Goal: Transaction & Acquisition: Purchase product/service

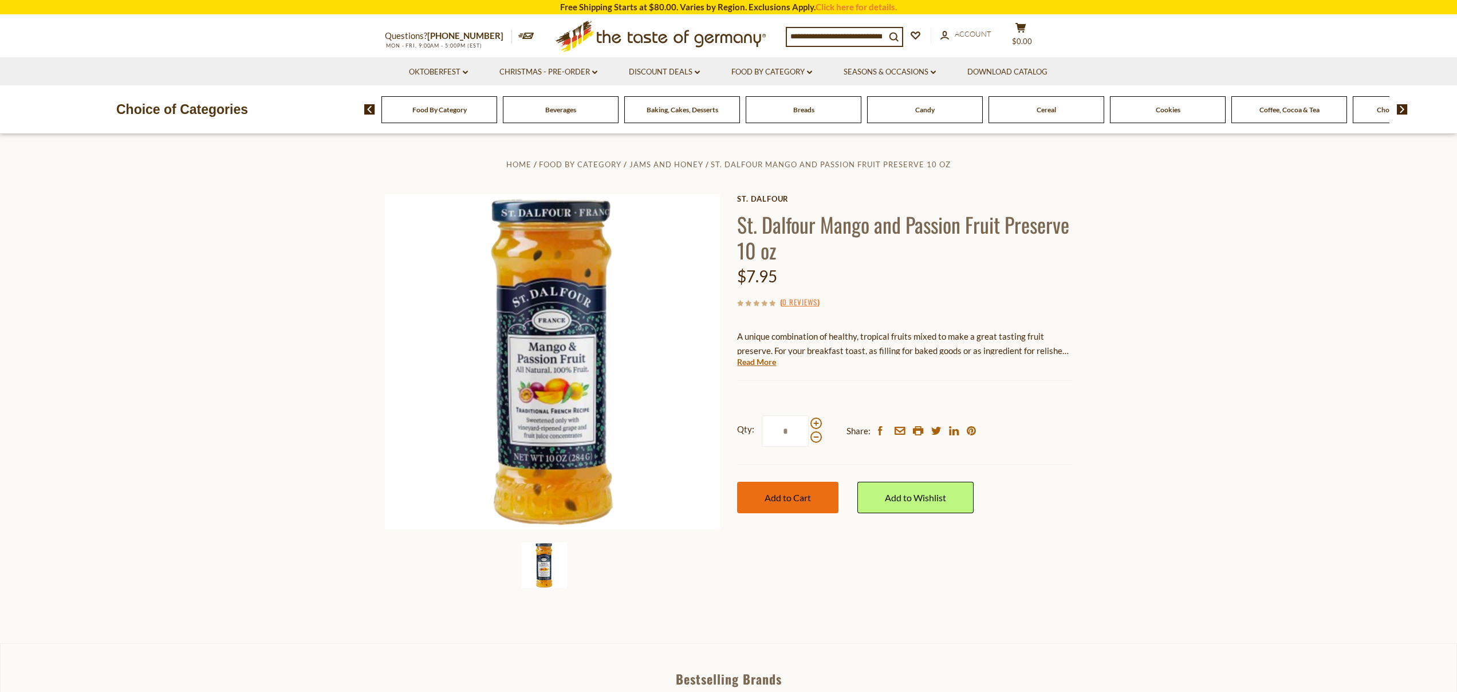
click at [800, 497] on span "Add to Cart" at bounding box center [788, 497] width 46 height 11
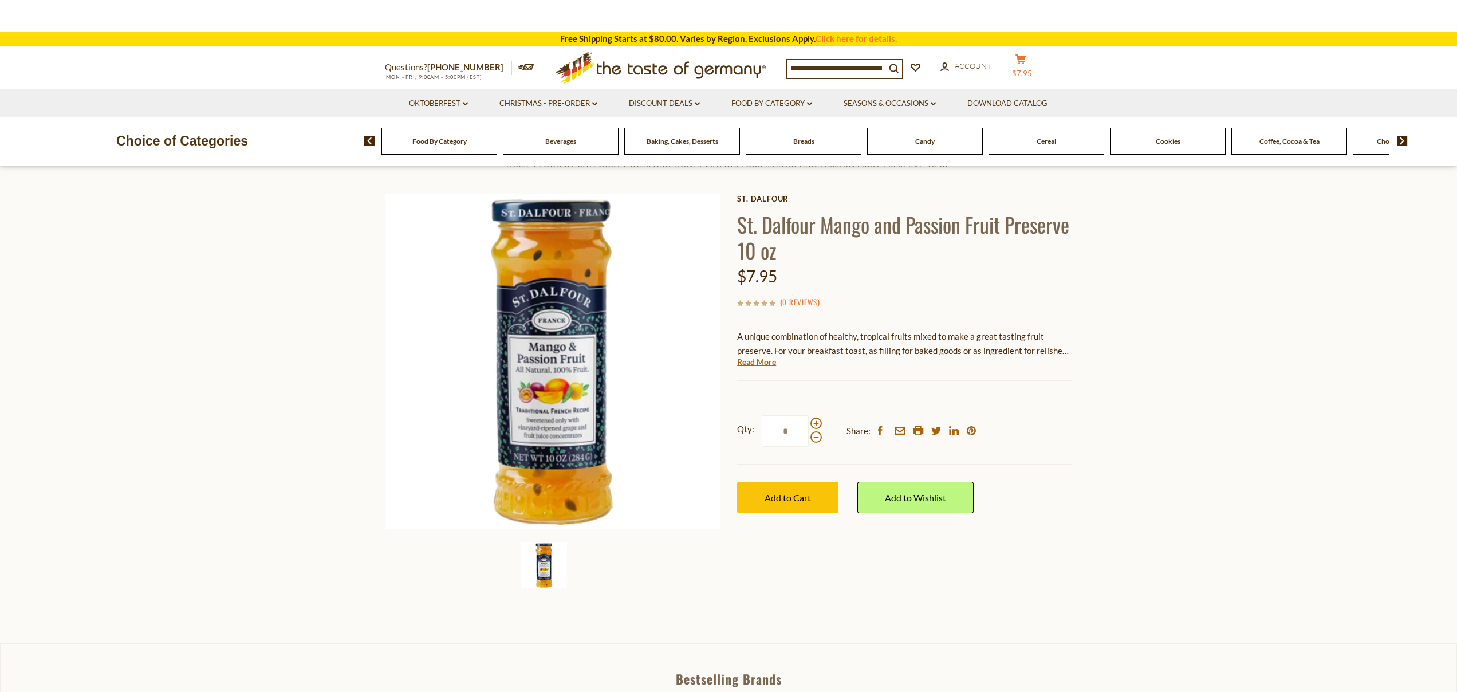
click at [1013, 89] on li "Download Catalog" at bounding box center [1008, 103] width 110 height 28
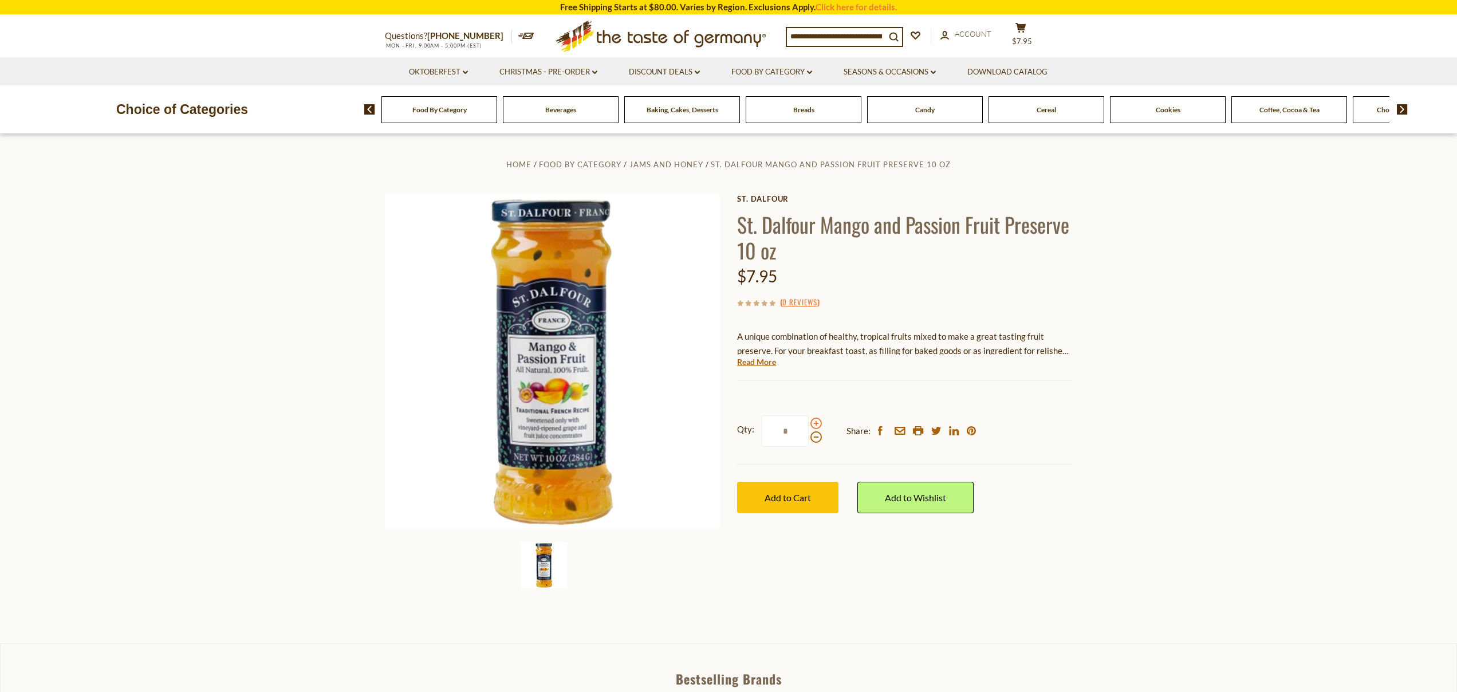
click at [815, 424] on span at bounding box center [816, 423] width 11 height 11
click at [809, 424] on input "*" at bounding box center [785, 431] width 47 height 32
click at [815, 424] on span at bounding box center [816, 423] width 11 height 11
click at [809, 424] on input "*" at bounding box center [785, 431] width 47 height 32
click at [815, 424] on span at bounding box center [816, 423] width 11 height 11
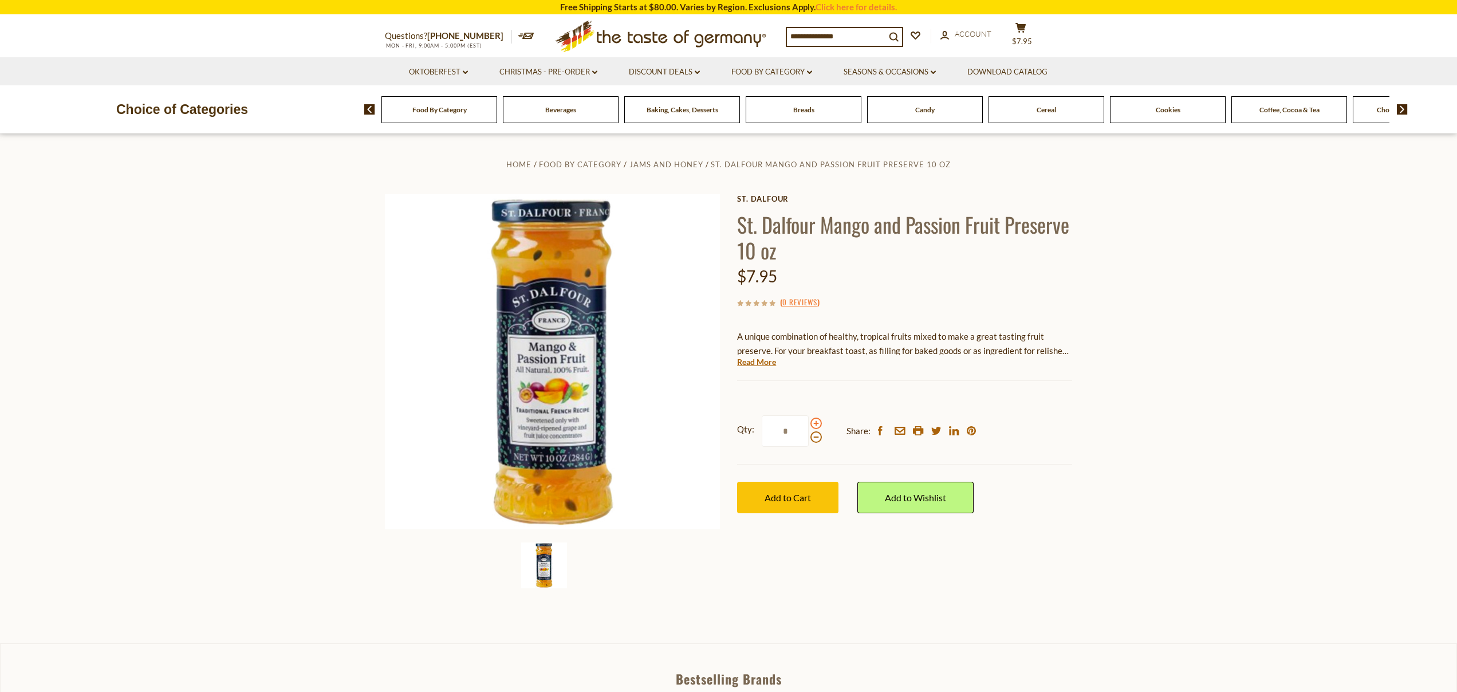
click at [809, 424] on input "*" at bounding box center [785, 431] width 47 height 32
click at [815, 424] on span at bounding box center [816, 423] width 11 height 11
click at [809, 424] on input "*" at bounding box center [785, 431] width 47 height 32
click at [816, 439] on span at bounding box center [816, 436] width 11 height 11
click at [809, 439] on input "*" at bounding box center [785, 431] width 47 height 32
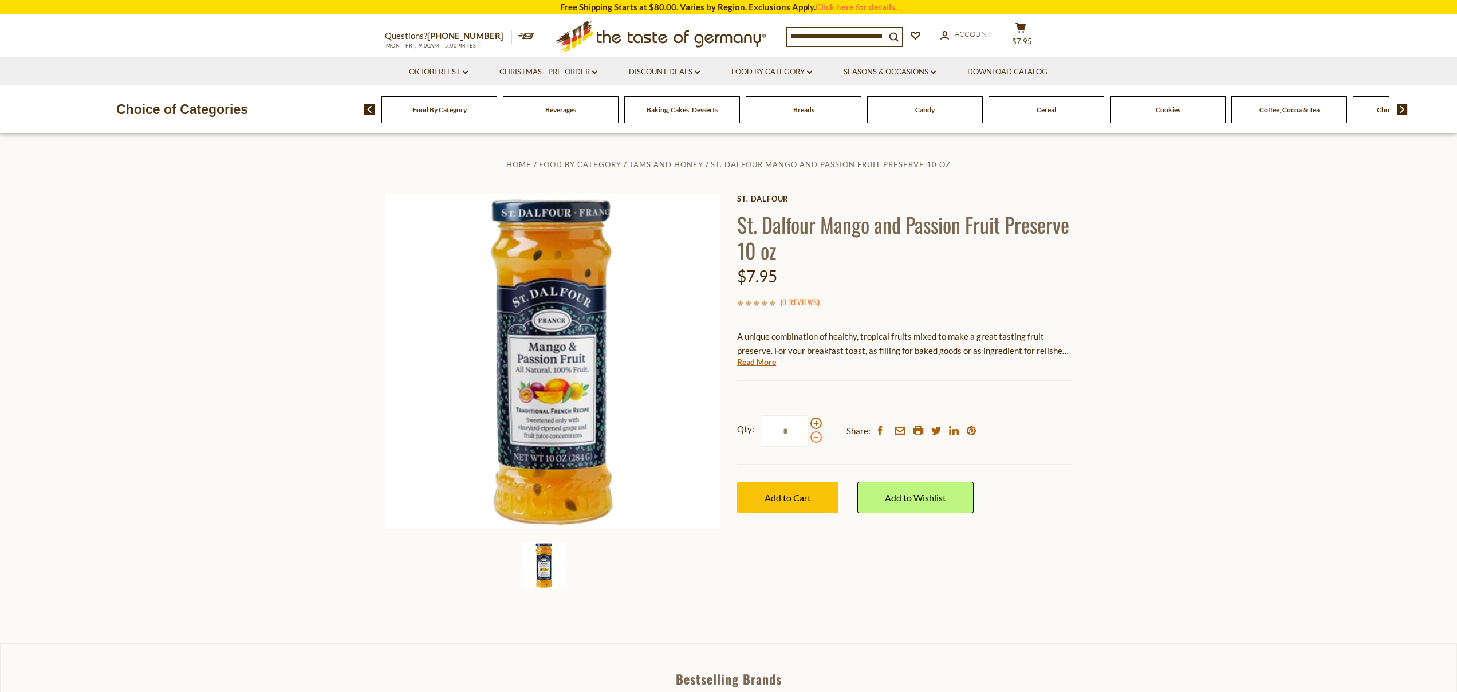
click at [816, 439] on span at bounding box center [816, 436] width 11 height 11
click at [809, 439] on input "*" at bounding box center [785, 431] width 47 height 32
click at [816, 439] on span at bounding box center [816, 436] width 11 height 11
click at [809, 439] on input "*" at bounding box center [785, 431] width 47 height 32
type input "*"
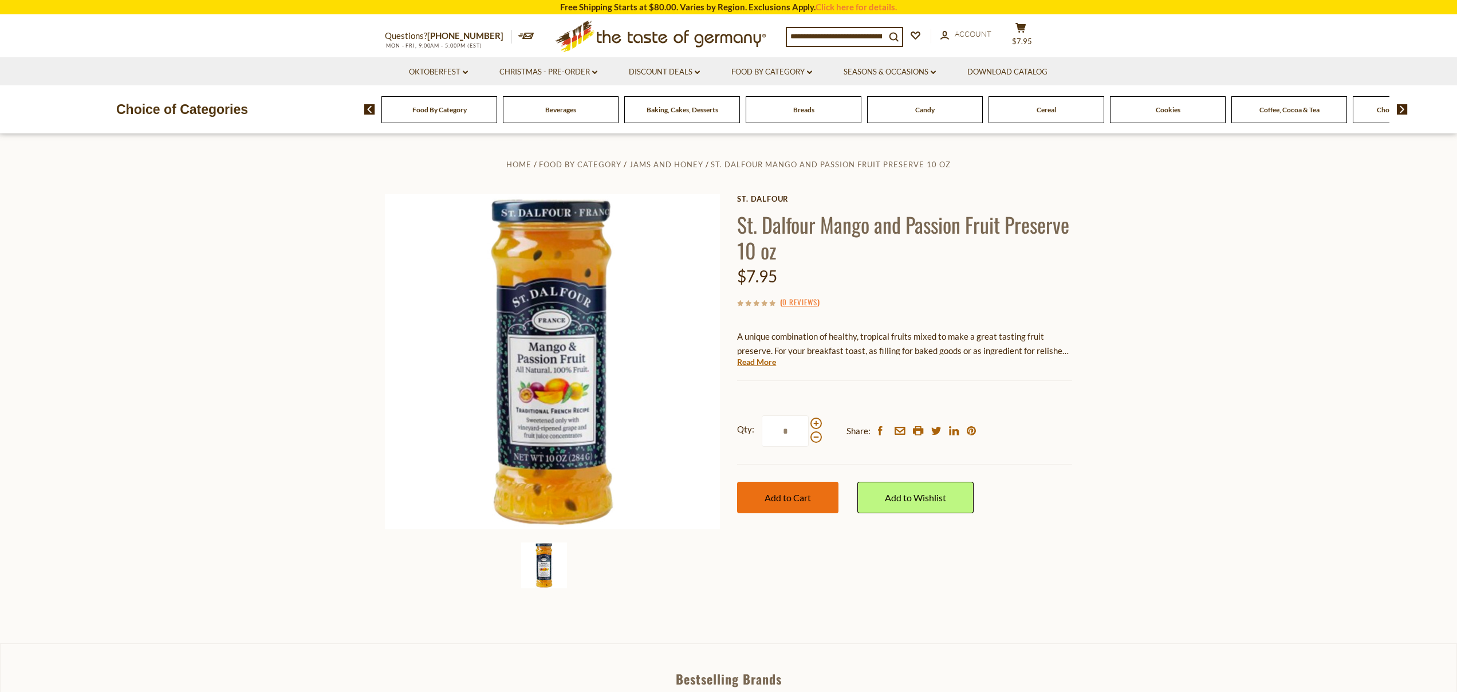
click at [802, 502] on span "Add to Cart" at bounding box center [788, 497] width 46 height 11
click at [1029, 37] on span "$31.8" at bounding box center [1022, 41] width 20 height 9
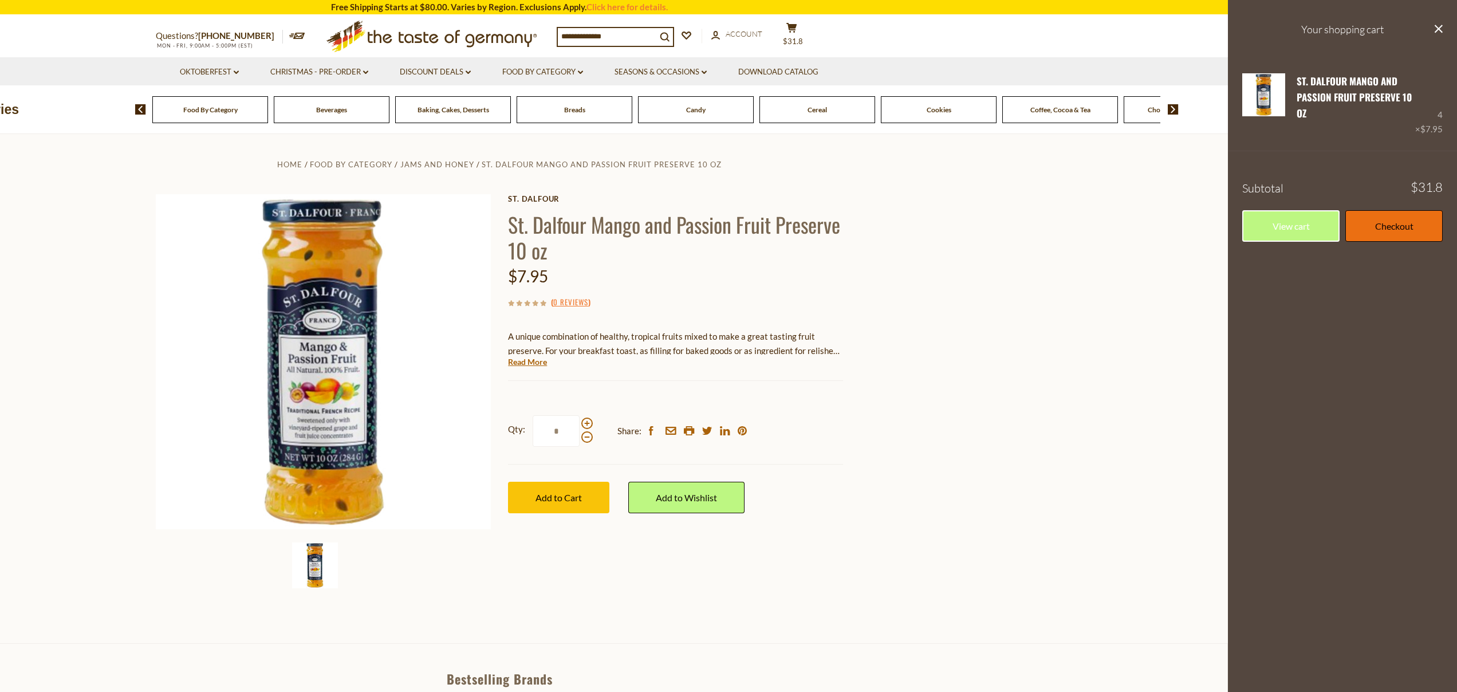
click at [1379, 227] on link "Checkout" at bounding box center [1393, 226] width 97 height 32
